Goal: Find specific page/section: Find specific page/section

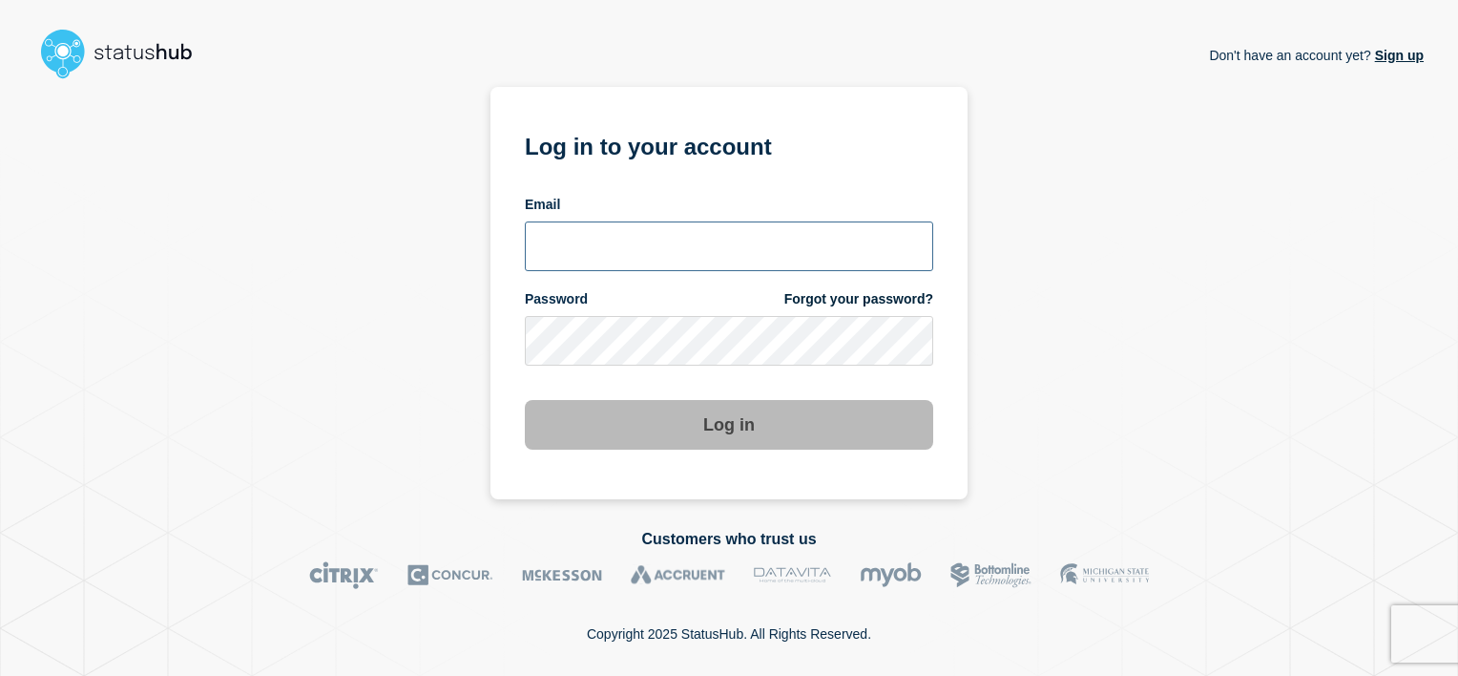
type input "alan.capistrano@kocho.co.uk"
click at [729, 251] on input "alan.capistrano@kocho.co.uk" at bounding box center [729, 246] width 408 height 50
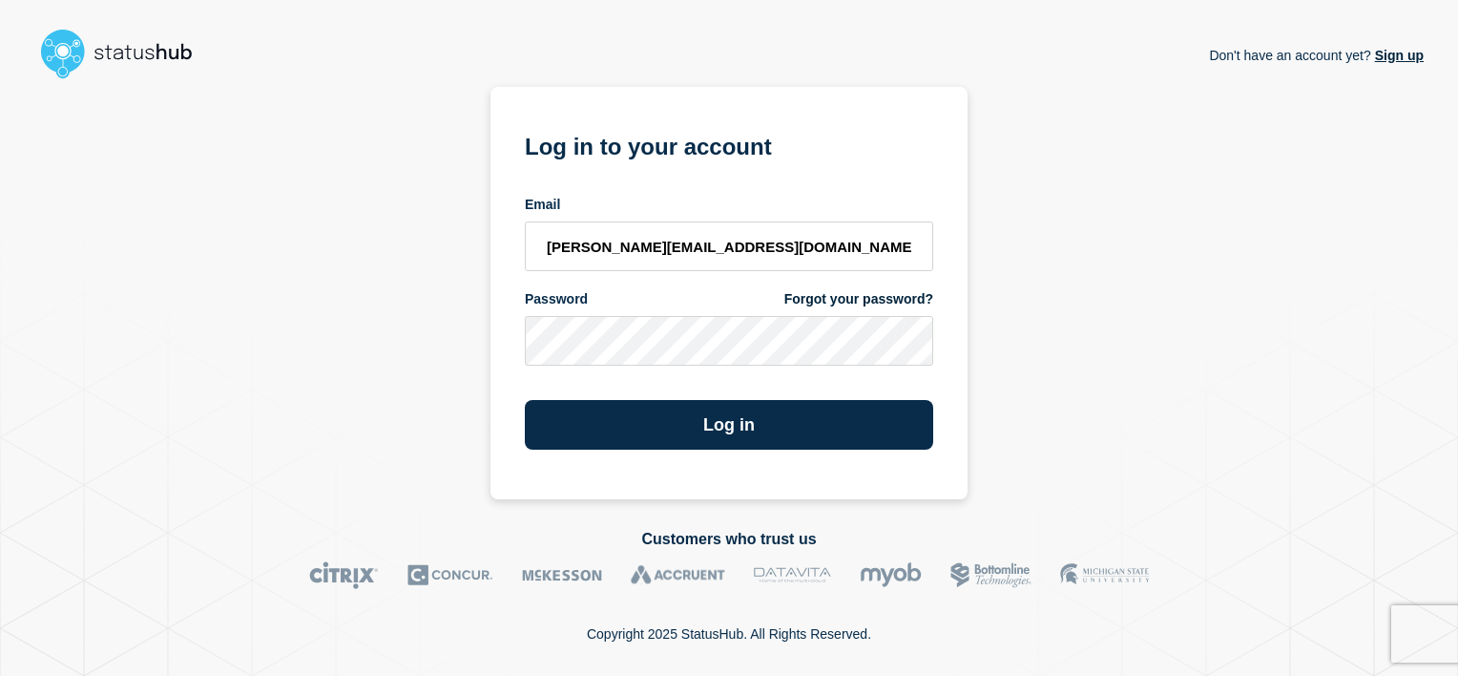
drag, startPoint x: 980, startPoint y: 359, endPoint x: 939, endPoint y: 376, distance: 44.5
click at [980, 359] on div "Don't have an account yet? Sign up Log in to your account Email alan.capistrano…" at bounding box center [728, 293] width 1389 height 412
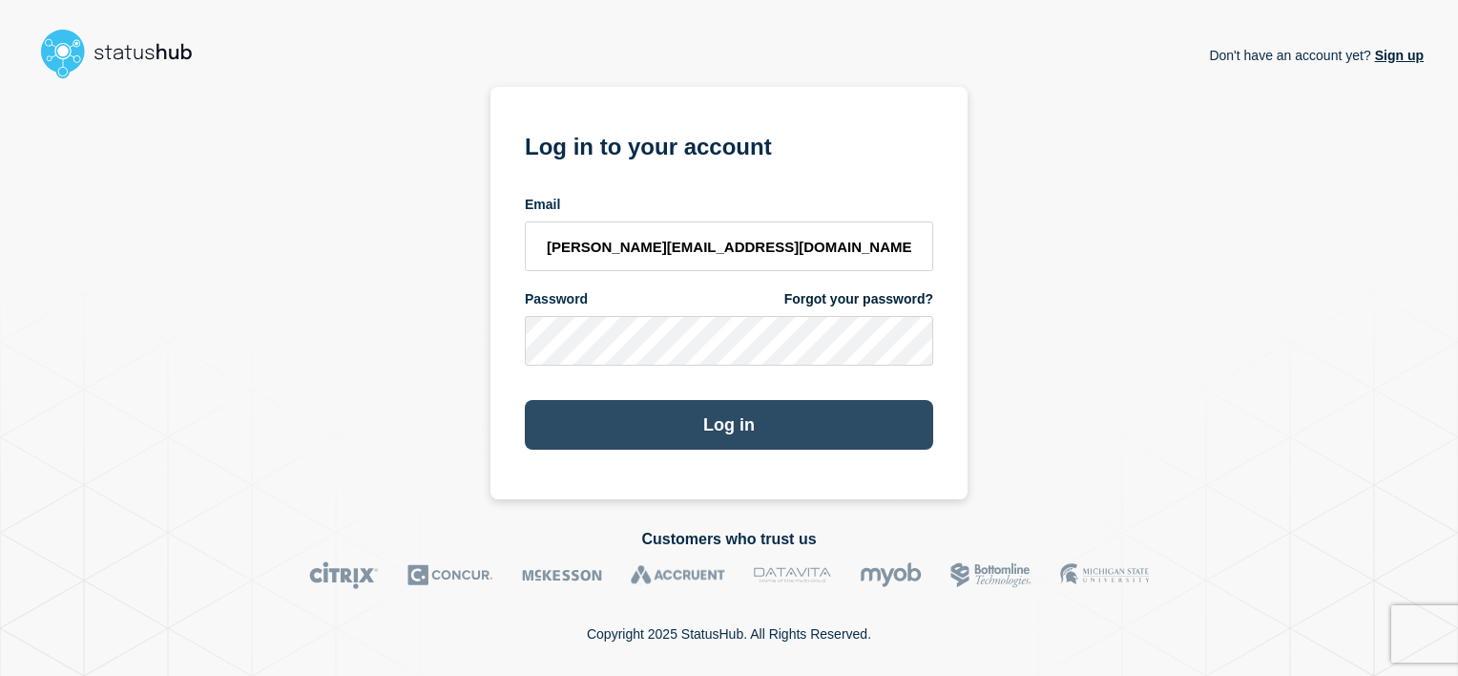
click at [838, 414] on button "Log in" at bounding box center [729, 425] width 408 height 50
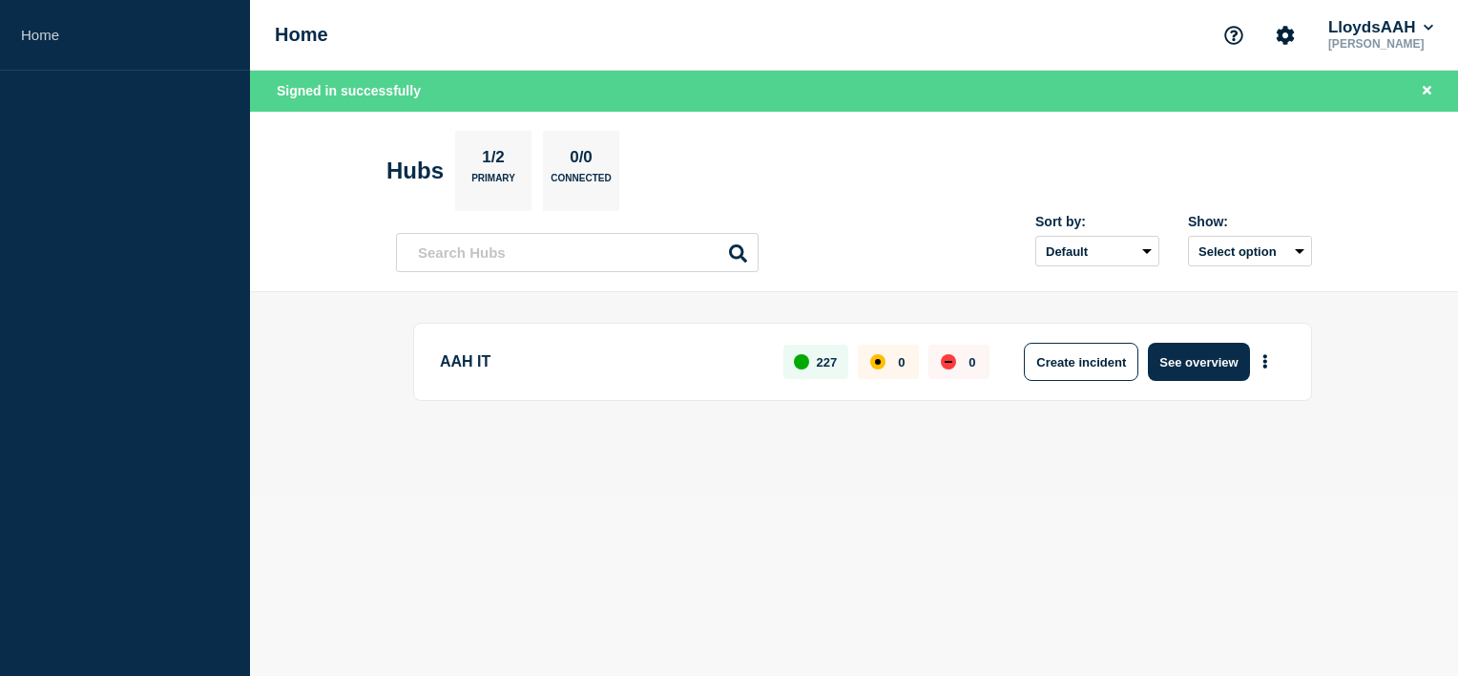
click at [843, 181] on section "Hubs 1/2 Primary 0/0 Connected" at bounding box center [853, 171] width 935 height 80
click at [1413, 27] on button "LloydsAAH" at bounding box center [1380, 27] width 113 height 19
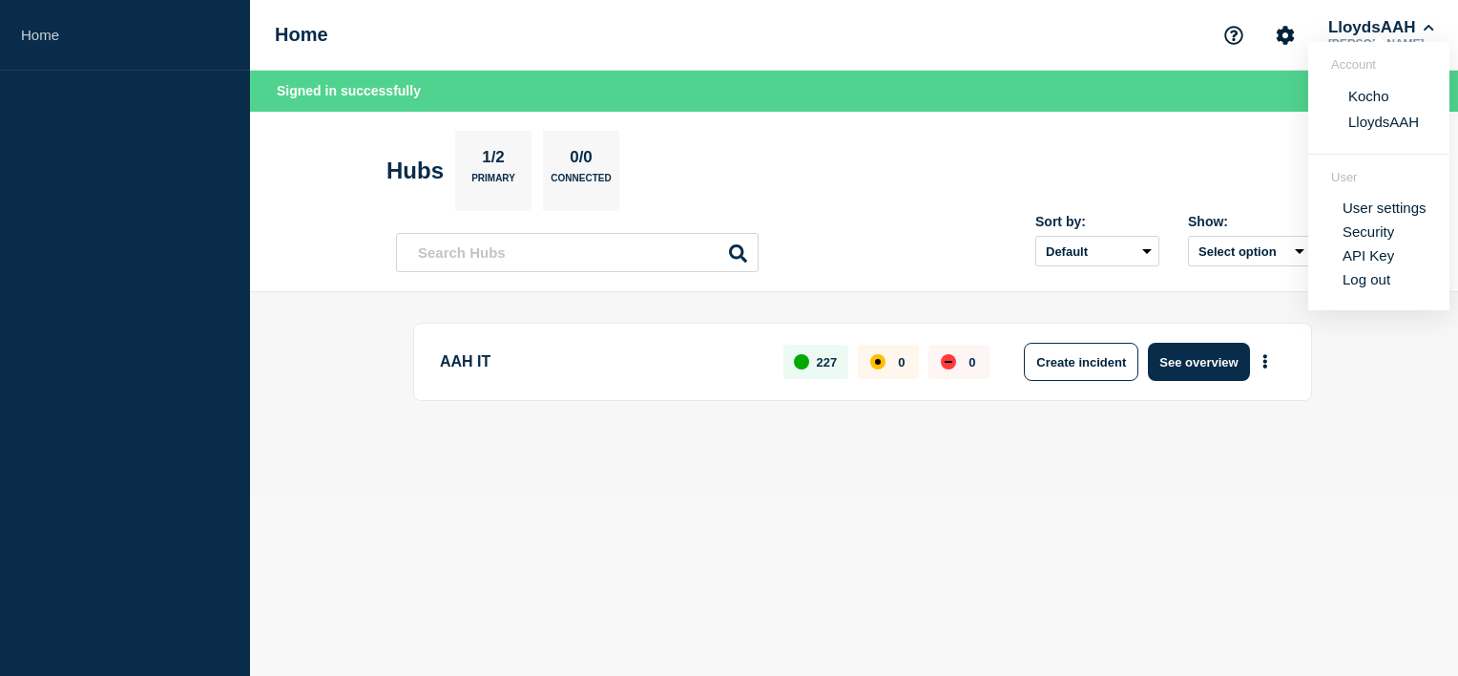
click at [1356, 98] on button "Kocho" at bounding box center [1368, 96] width 52 height 18
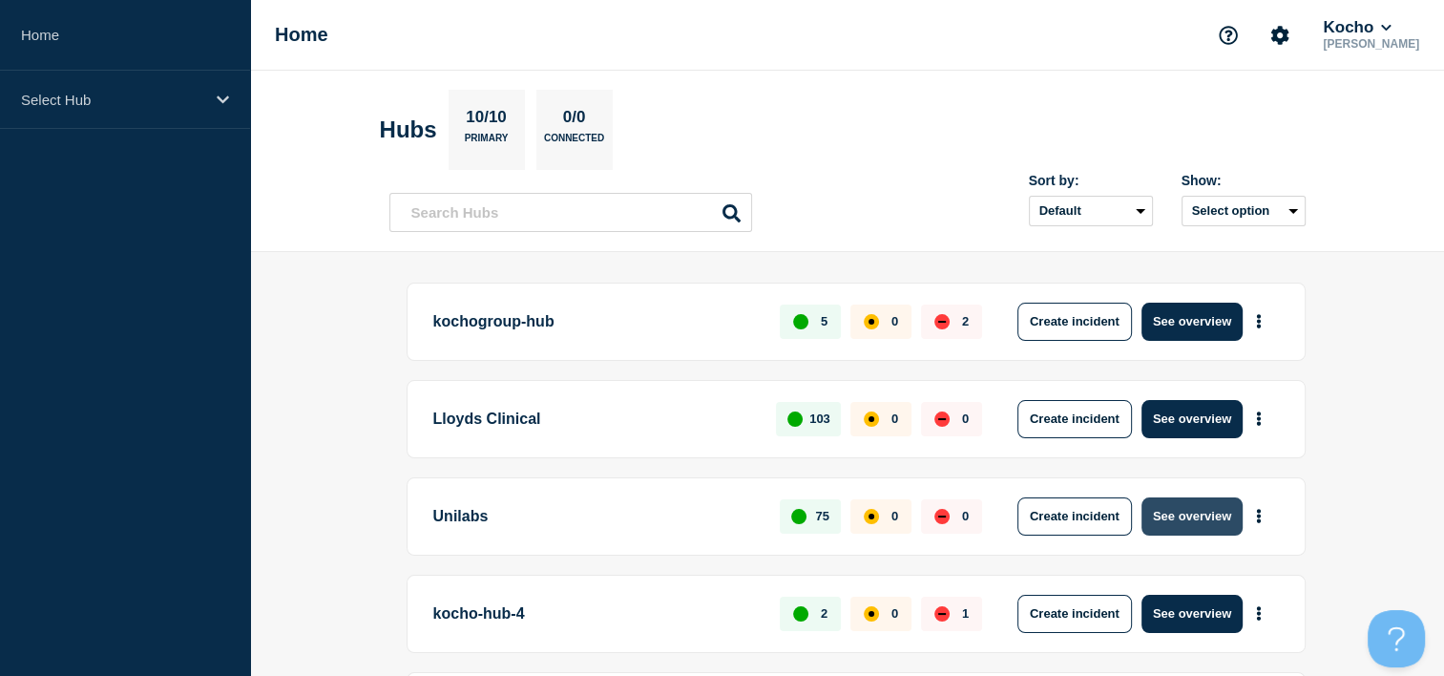
click at [1180, 507] on button "See overview" at bounding box center [1191, 516] width 101 height 38
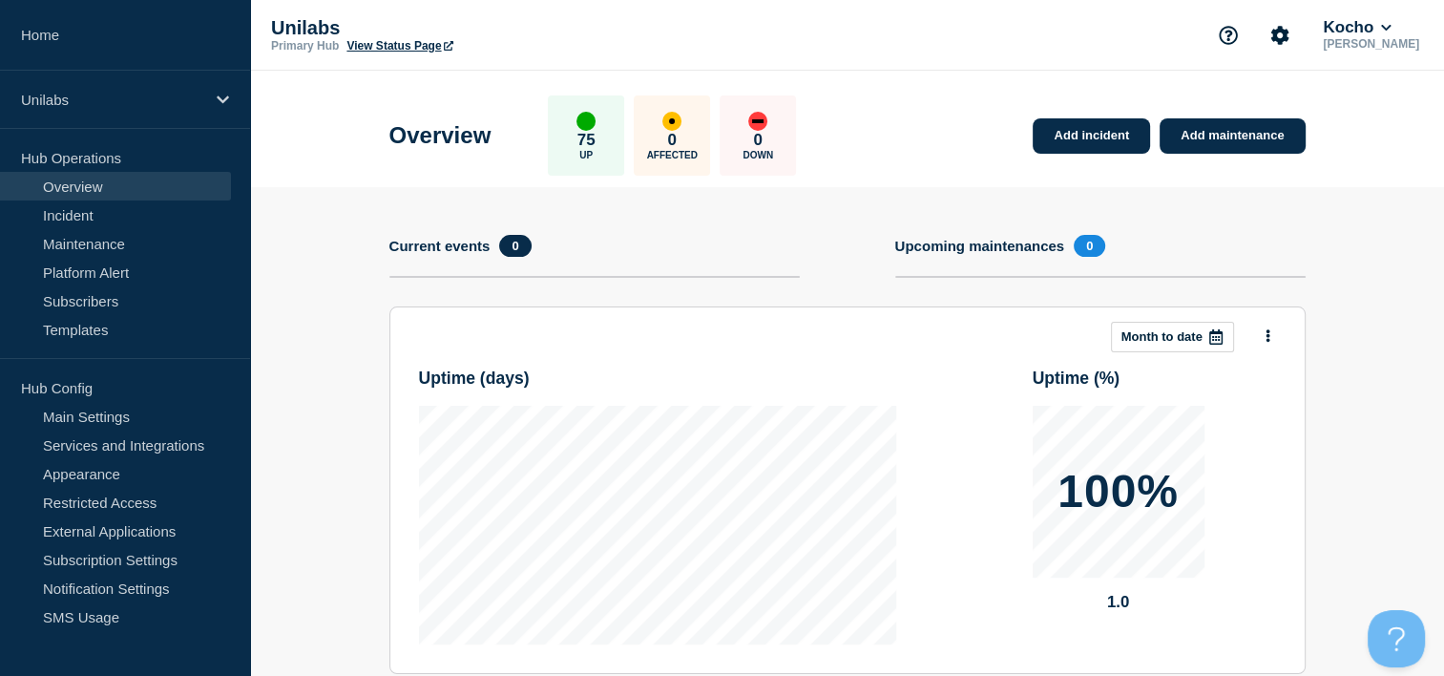
click at [447, 47] on icon at bounding box center [449, 46] width 10 height 10
